Goal: Navigation & Orientation: Understand site structure

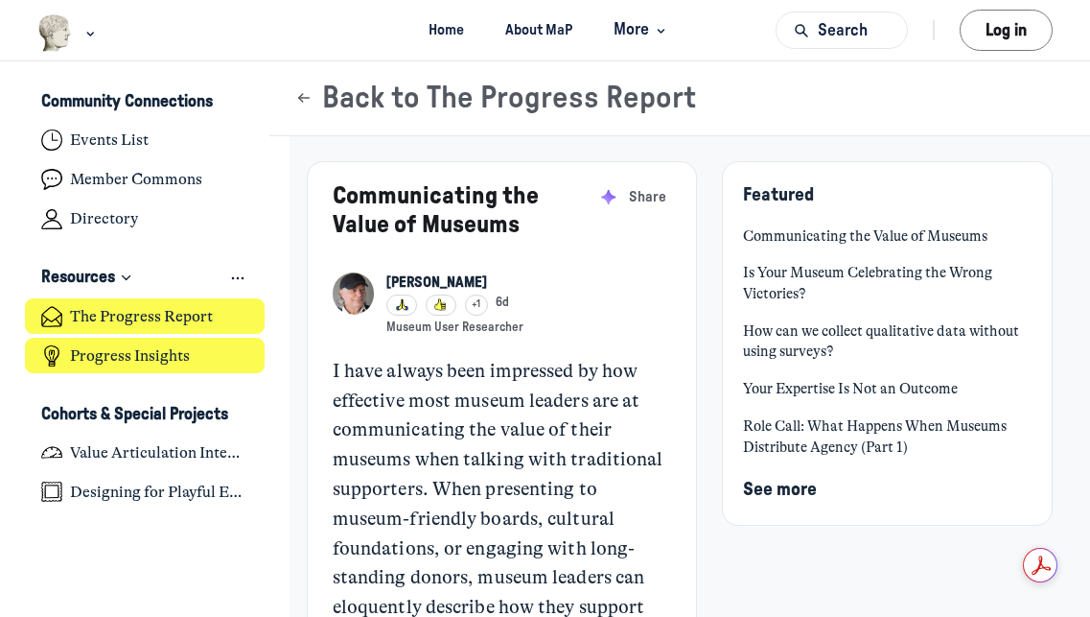
click at [141, 355] on h4 "Progress Insights" at bounding box center [130, 355] width 120 height 19
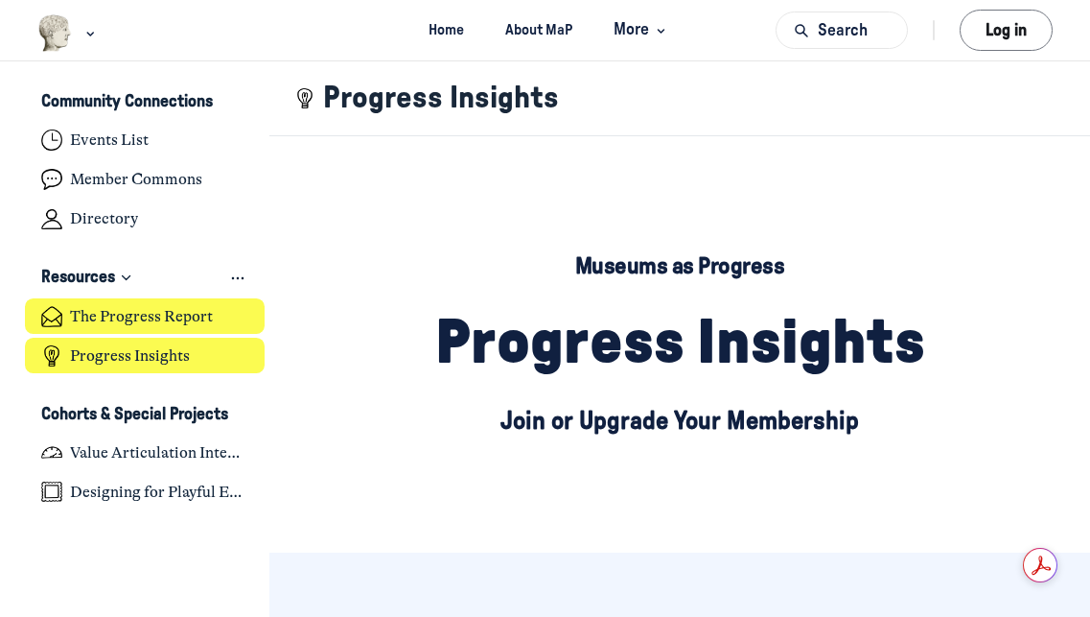
click at [152, 314] on h4 "The Progress Report" at bounding box center [141, 316] width 143 height 19
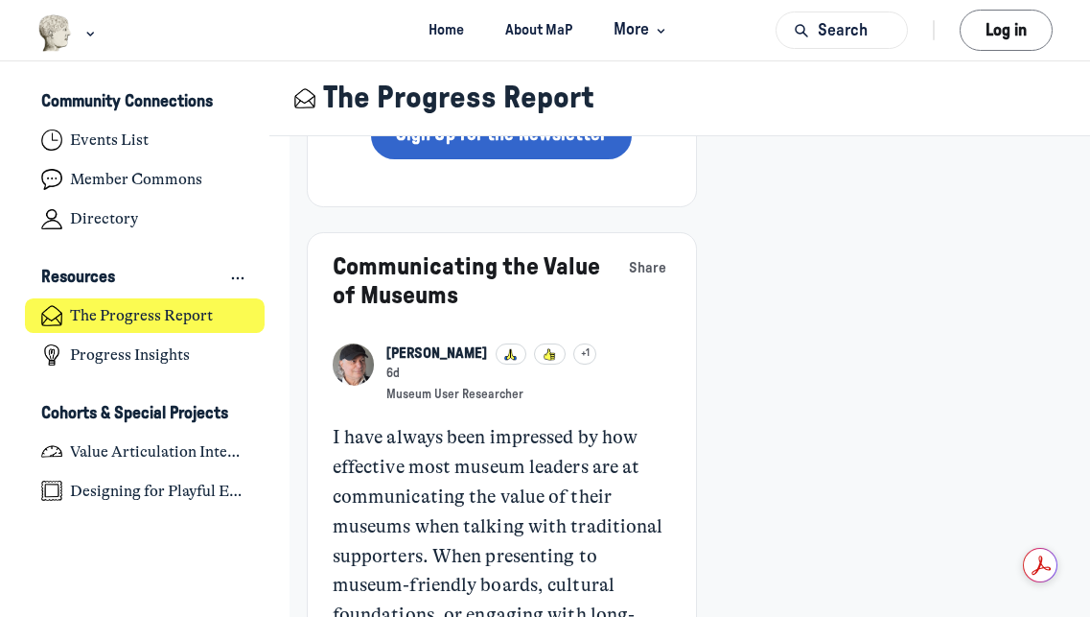
scroll to position [881, 0]
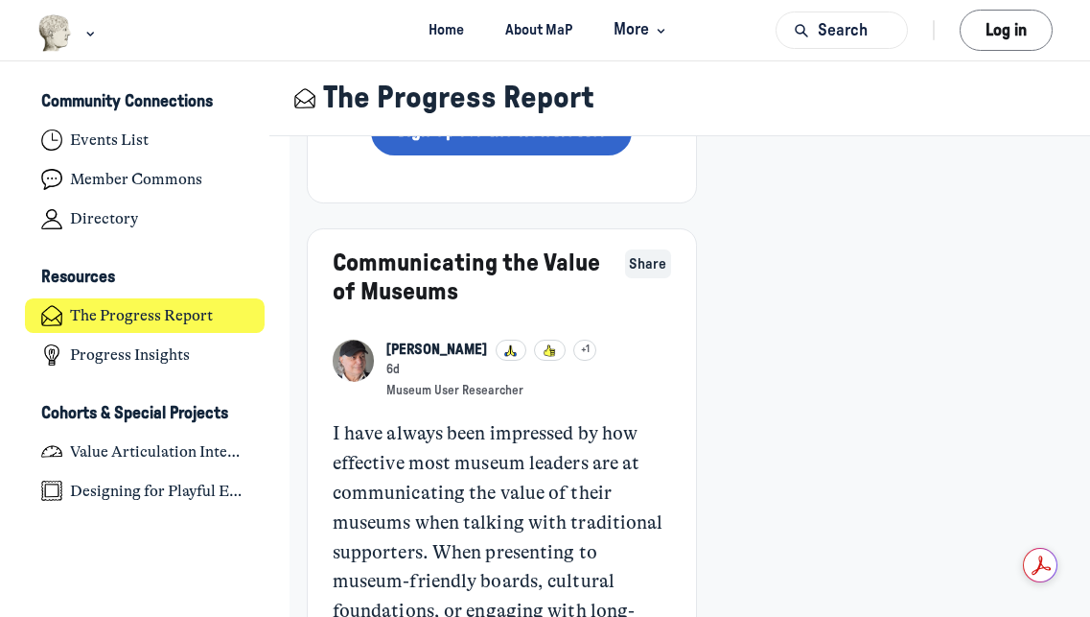
click at [640, 254] on span "Share" at bounding box center [647, 264] width 37 height 21
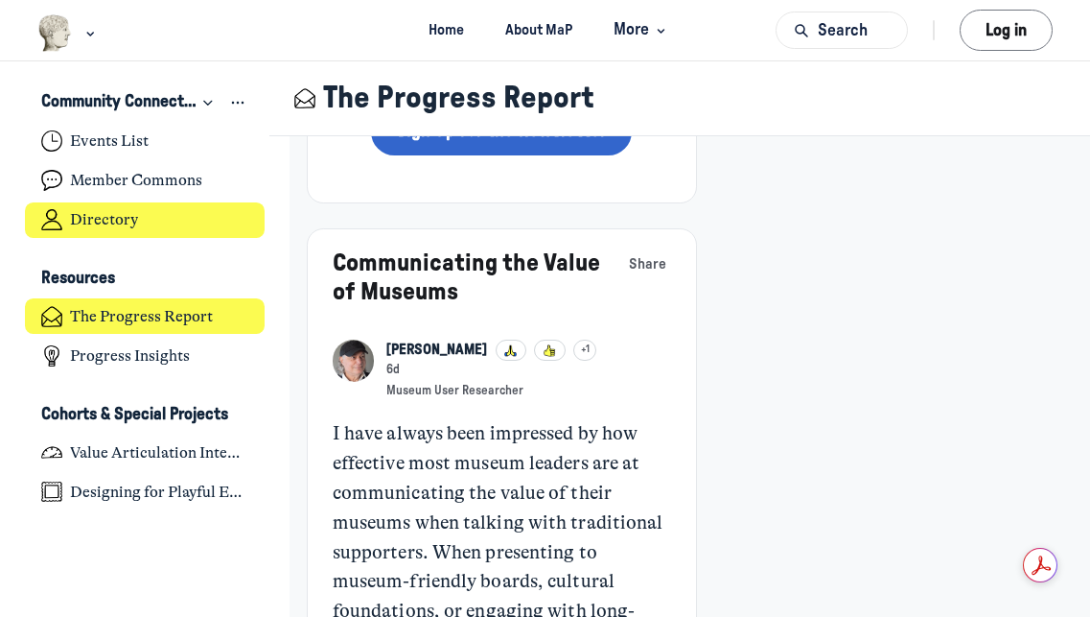
click at [120, 224] on h4 "Directory" at bounding box center [104, 219] width 68 height 19
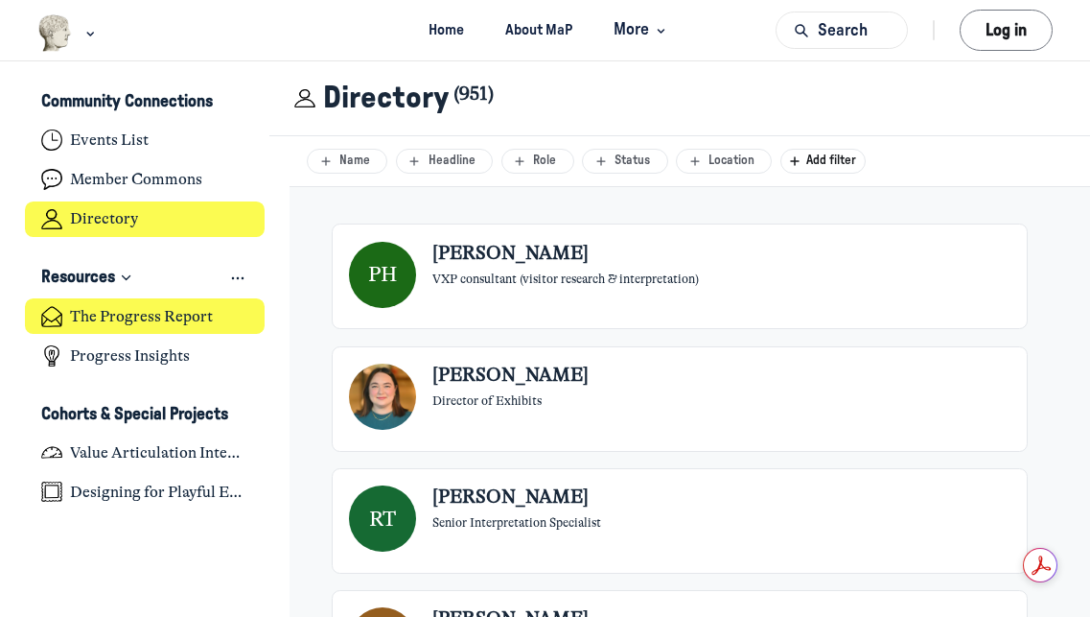
click at [111, 307] on h4 "The Progress Report" at bounding box center [141, 316] width 143 height 19
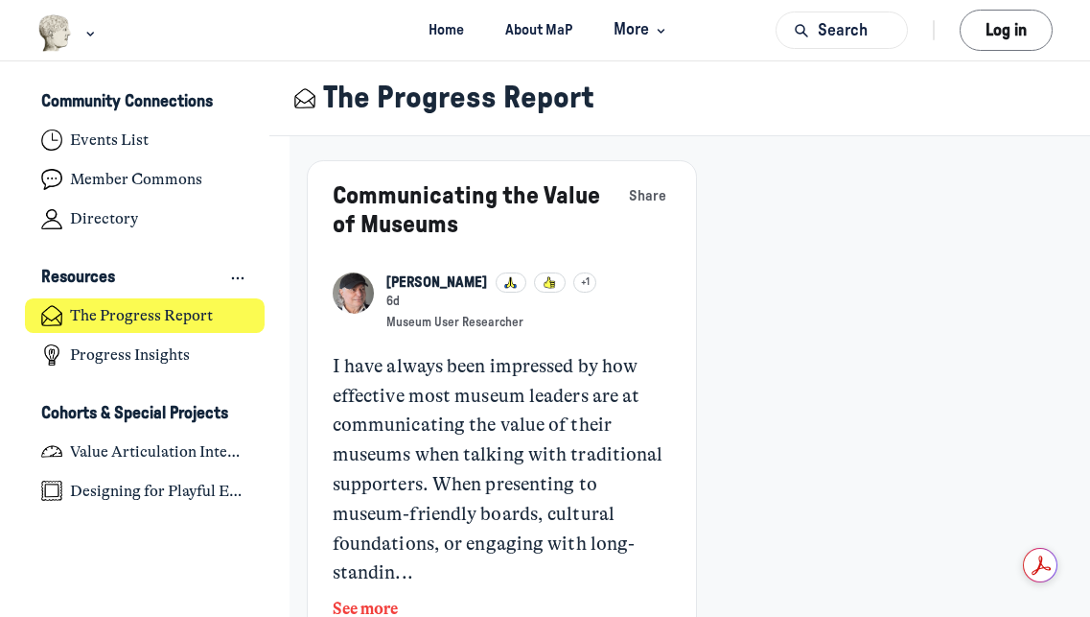
scroll to position [1069, 0]
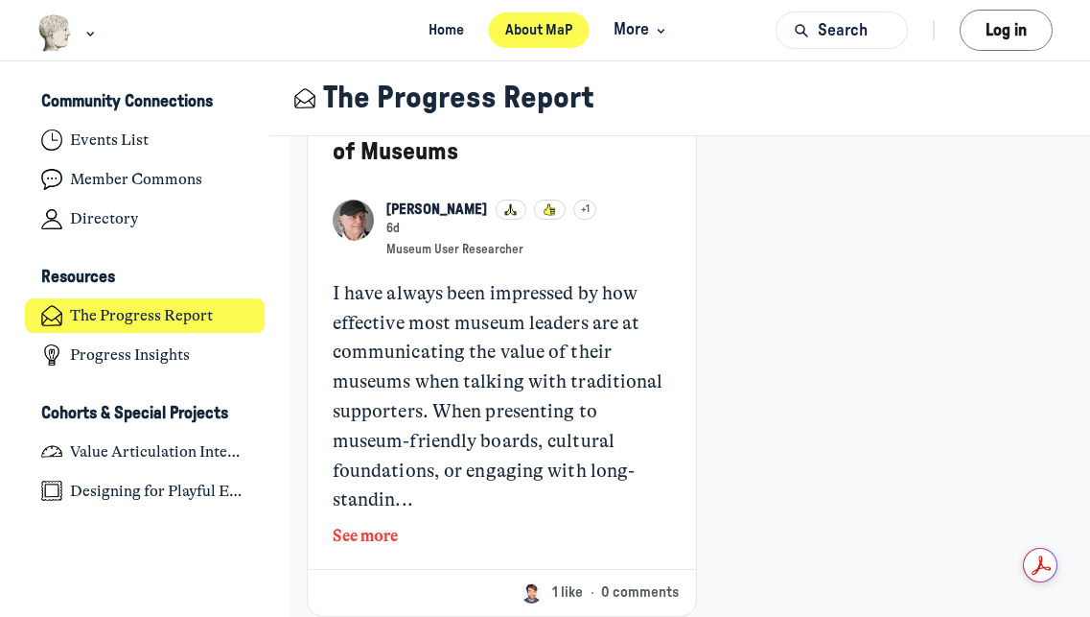
click at [537, 26] on link "About MaP" at bounding box center [538, 29] width 101 height 35
